Goal: Browse casually

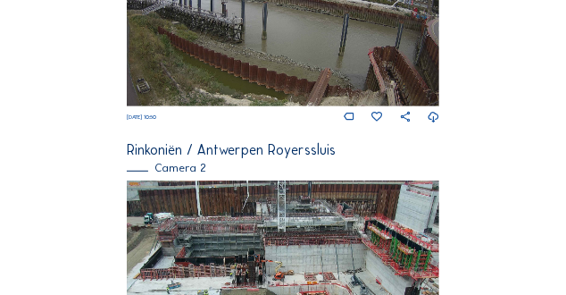
scroll to position [402, 0]
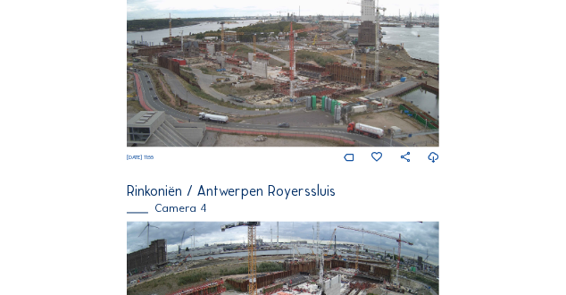
scroll to position [930, 0]
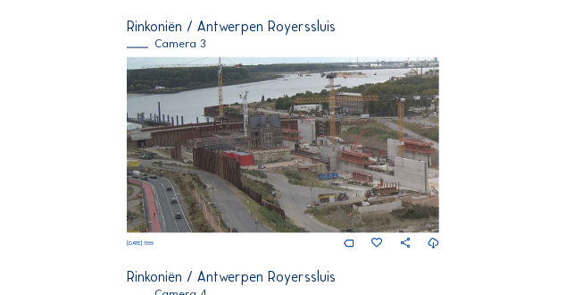
drag, startPoint x: 158, startPoint y: 129, endPoint x: 314, endPoint y: 163, distance: 160.0
click at [314, 163] on img at bounding box center [284, 145] width 314 height 176
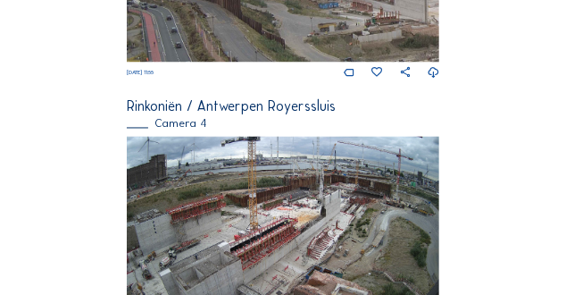
scroll to position [1206, 0]
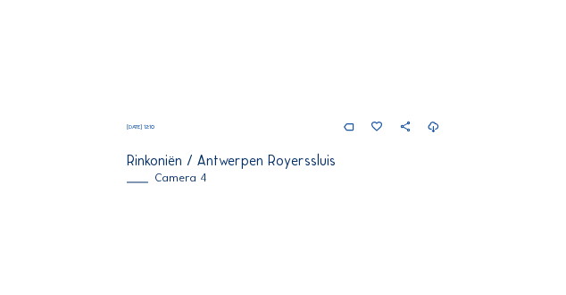
scroll to position [1064, 0]
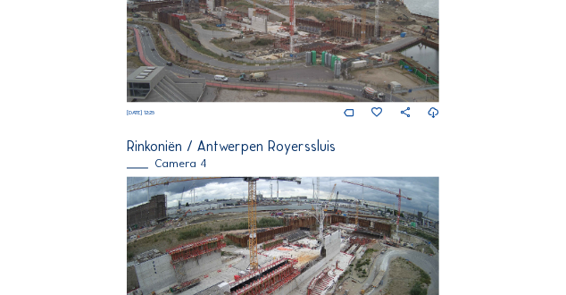
scroll to position [1012, 0]
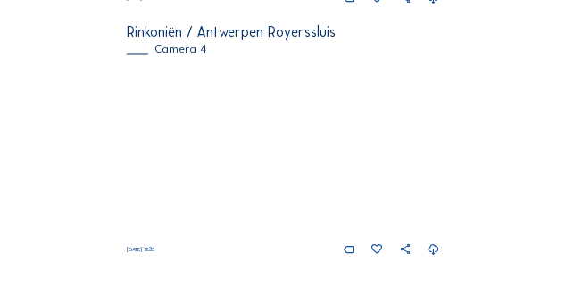
scroll to position [1146, 0]
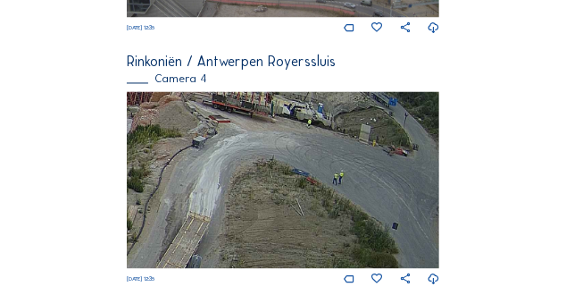
drag, startPoint x: 376, startPoint y: 163, endPoint x: 216, endPoint y: 133, distance: 162.8
click at [216, 133] on img at bounding box center [284, 179] width 314 height 176
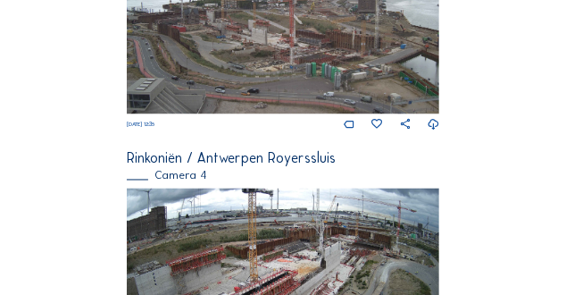
scroll to position [990, 0]
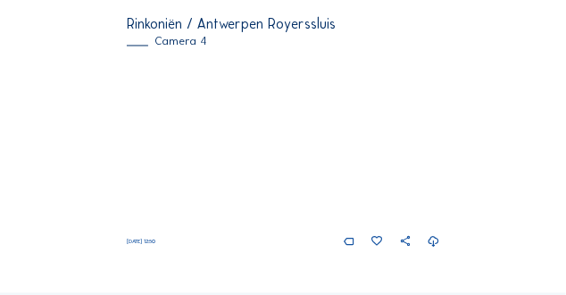
scroll to position [1318, 0]
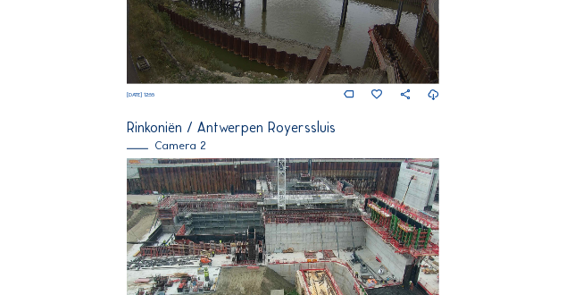
scroll to position [424, 0]
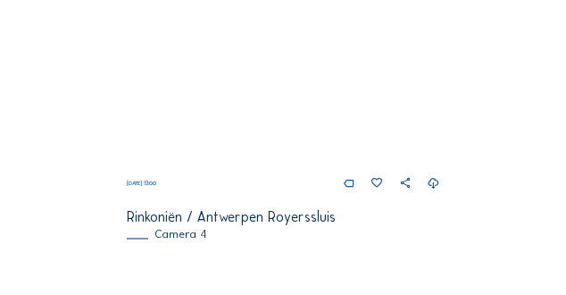
scroll to position [968, 0]
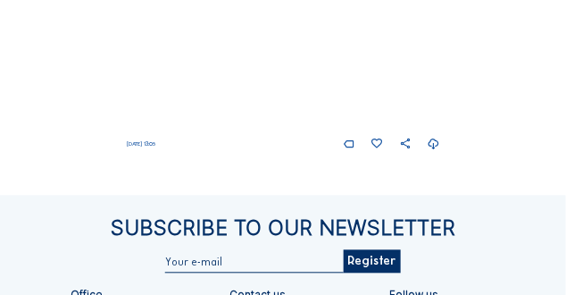
scroll to position [1280, 0]
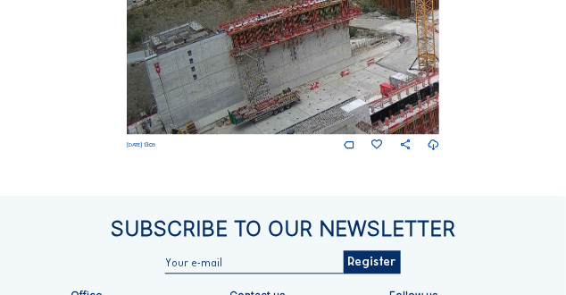
drag, startPoint x: 175, startPoint y: 49, endPoint x: 297, endPoint y: 71, distance: 123.5
click at [297, 71] on img at bounding box center [284, 45] width 314 height 176
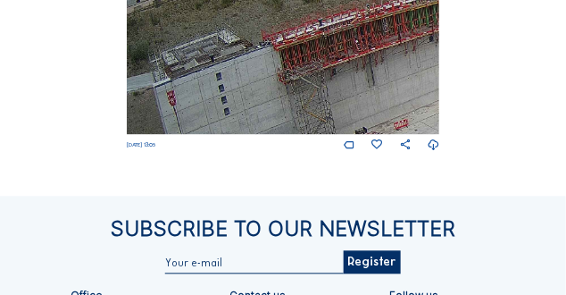
drag, startPoint x: 170, startPoint y: 63, endPoint x: 243, endPoint y: 89, distance: 77.7
click at [243, 89] on img at bounding box center [284, 45] width 314 height 176
